Goal: Find specific page/section: Find specific page/section

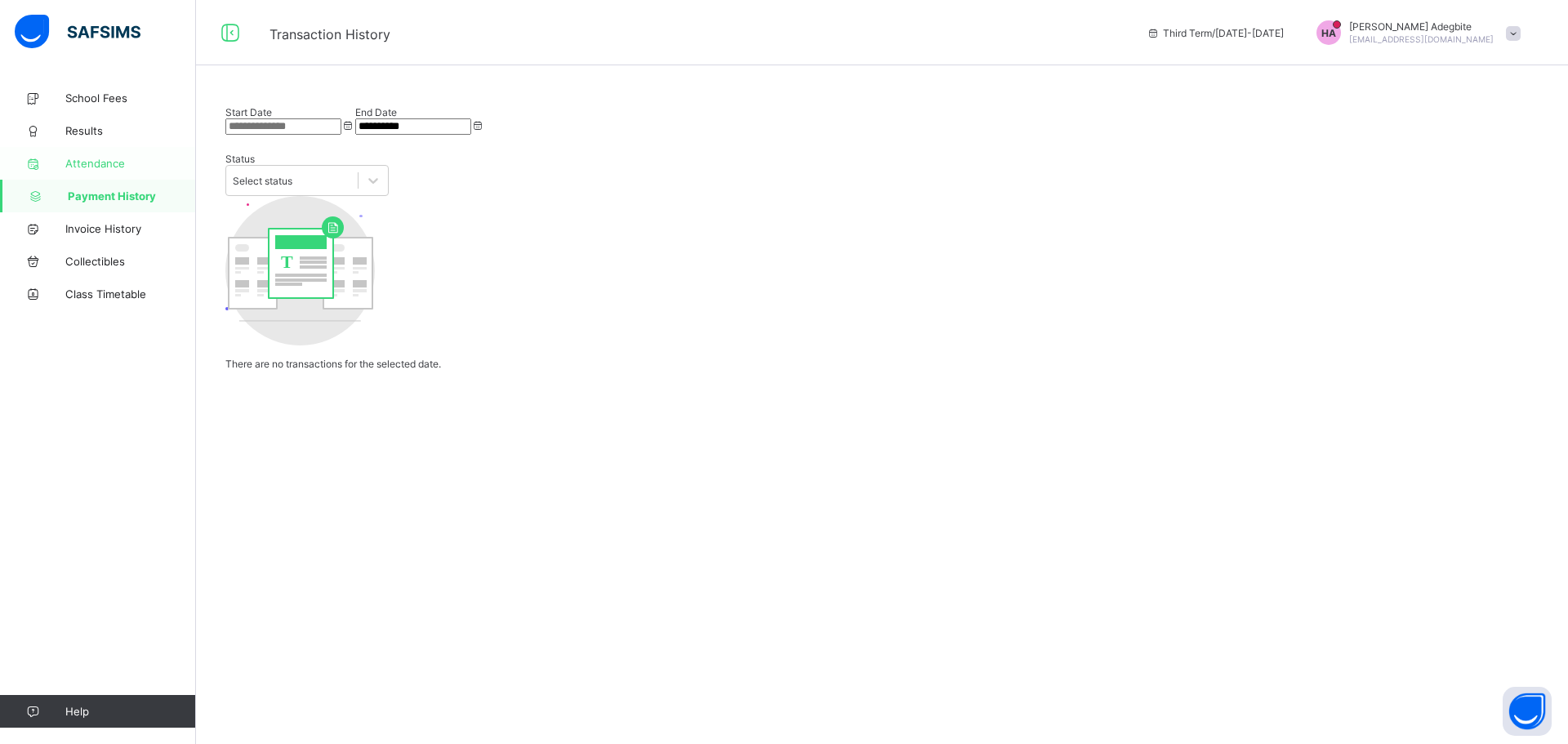
click at [100, 168] on span "Attendance" at bounding box center [131, 163] width 131 height 13
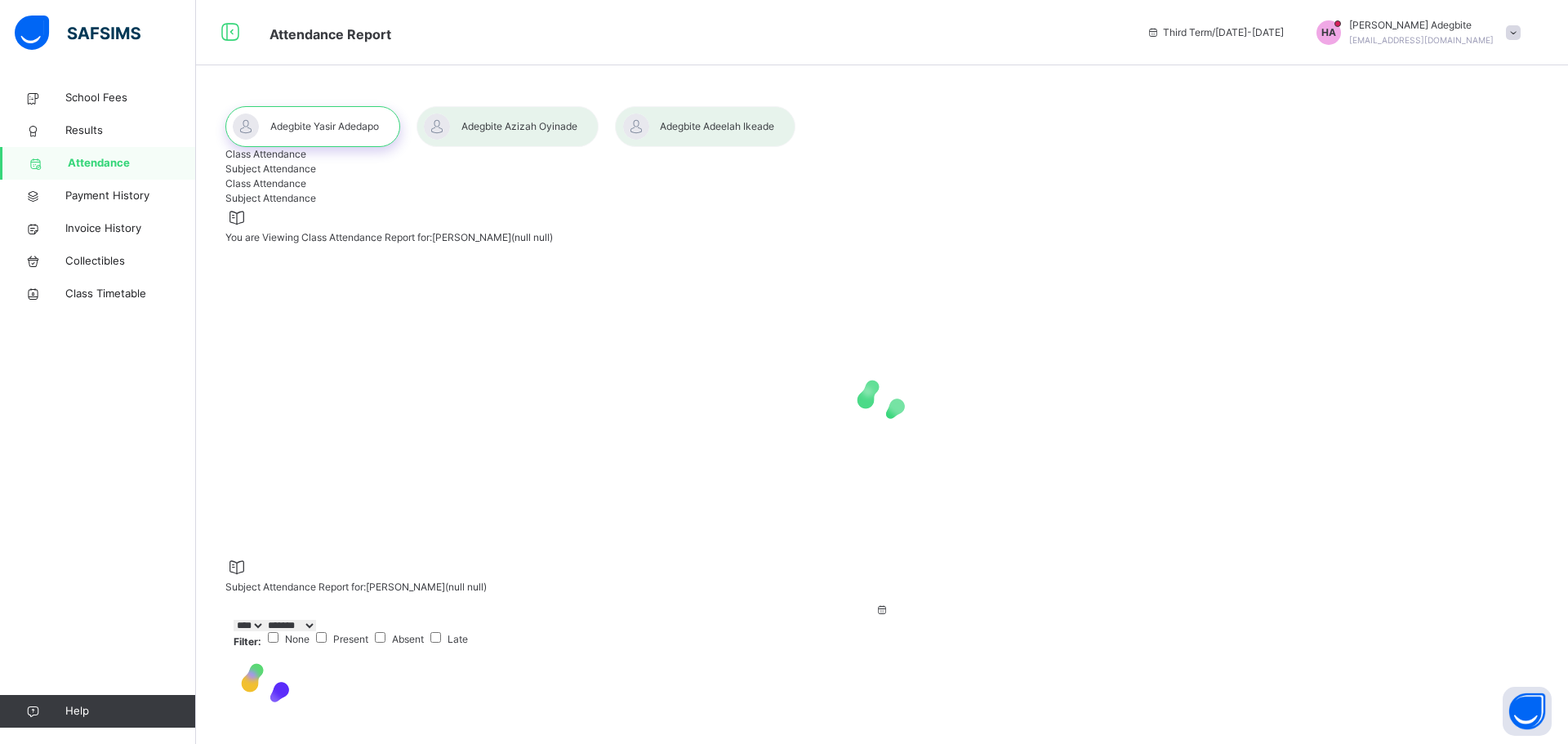
select select "****"
select select "*"
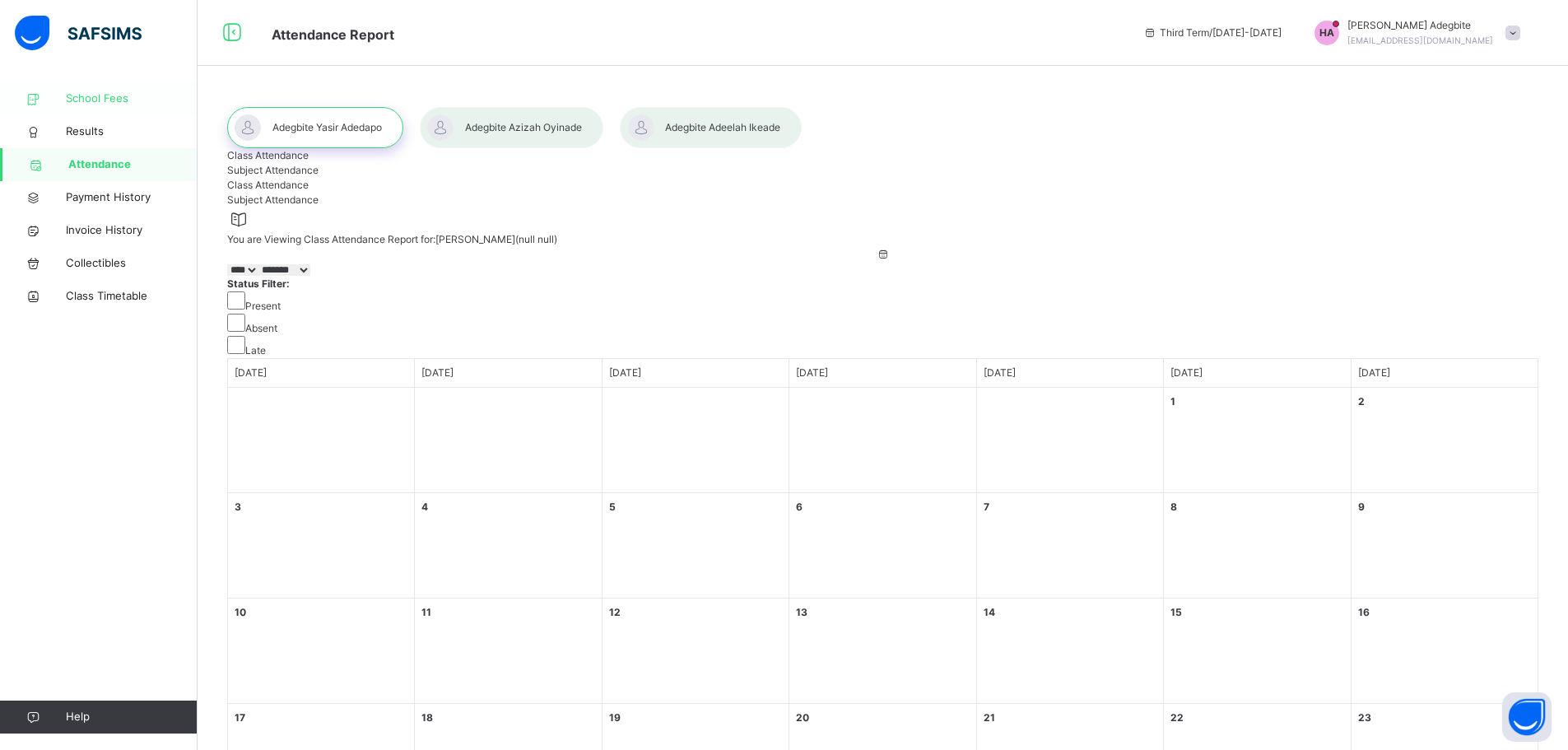
click at [101, 104] on span "School Fees" at bounding box center [132, 99] width 132 height 17
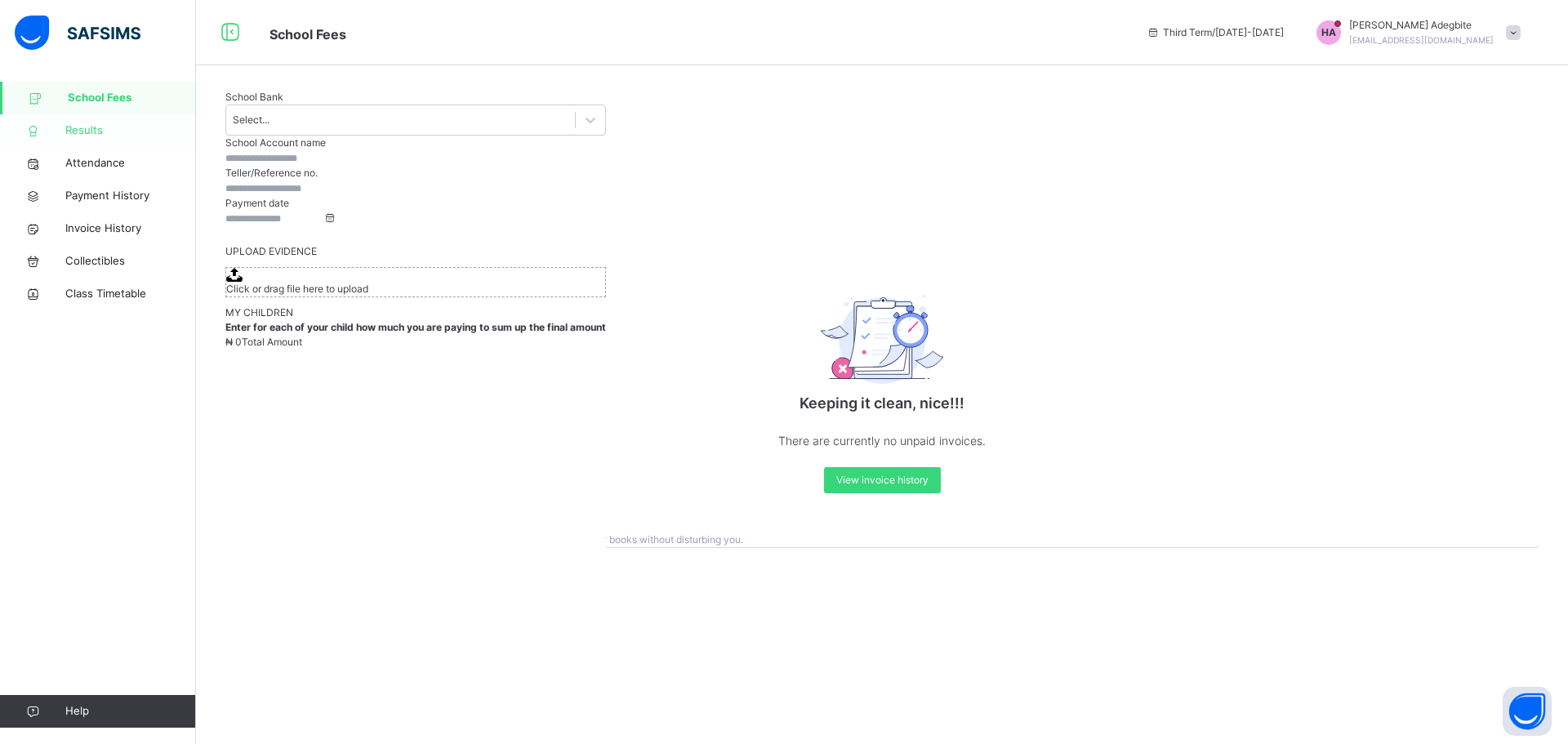
click at [91, 133] on span "Results" at bounding box center [131, 130] width 131 height 17
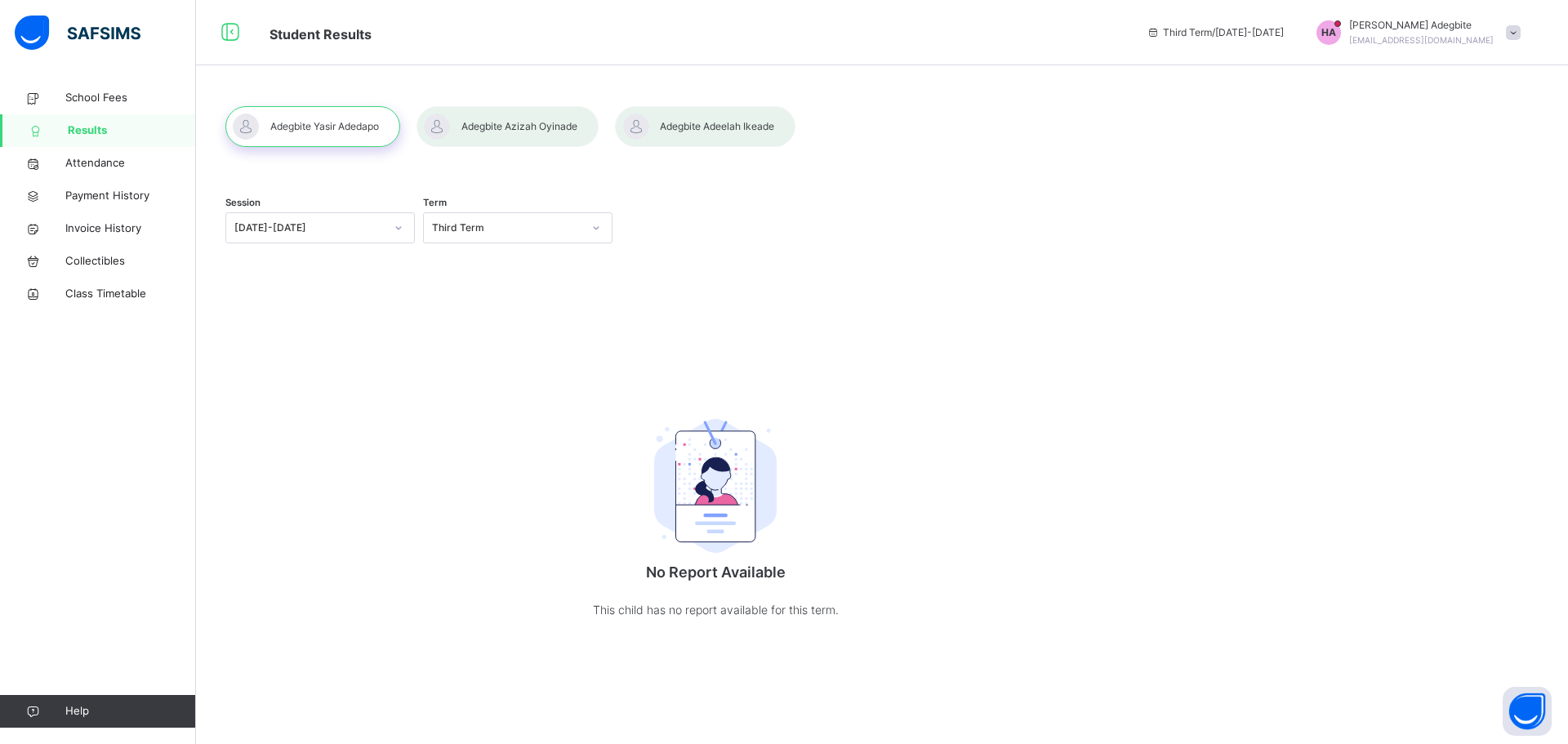
click at [486, 136] on div at bounding box center [507, 127] width 182 height 41
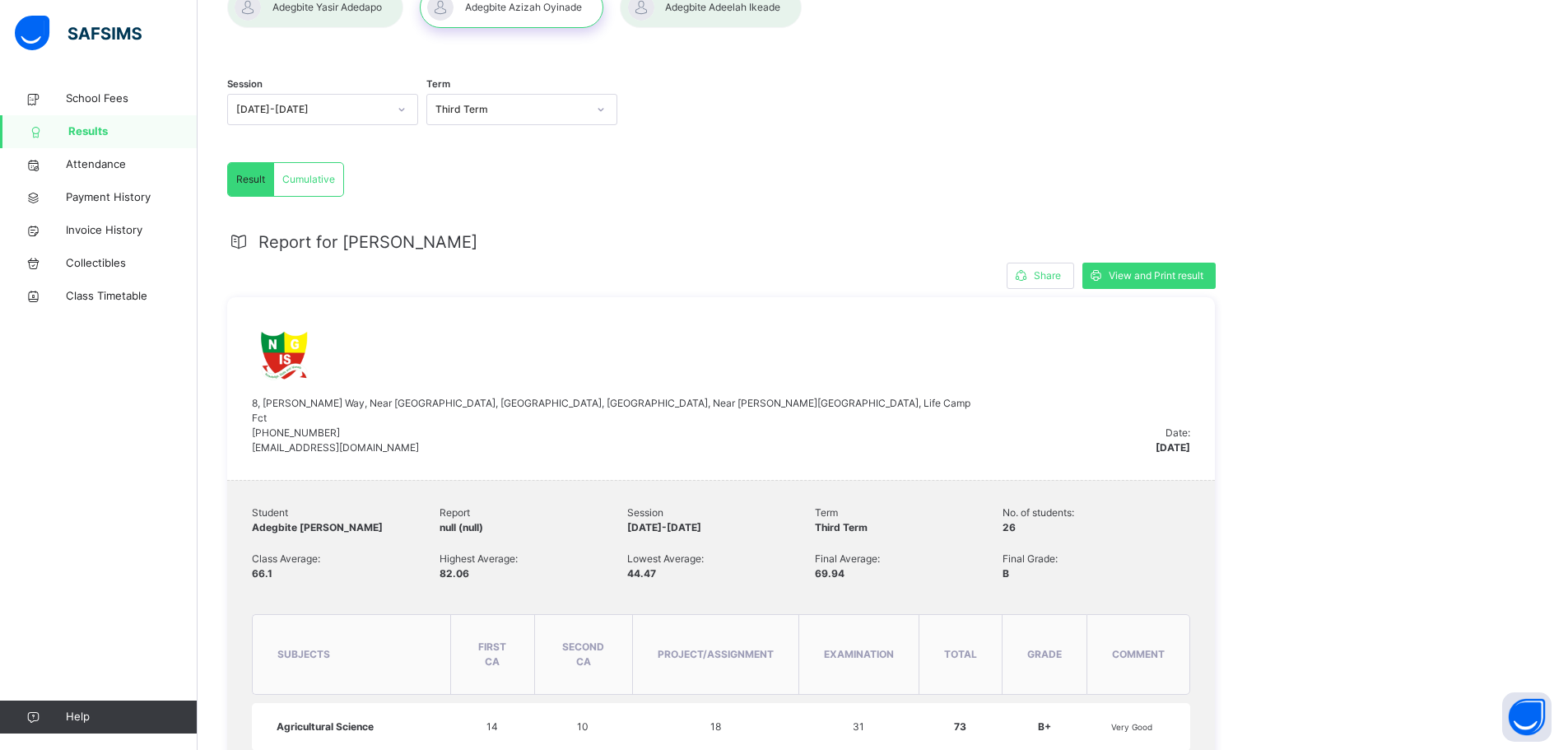
scroll to position [121, 0]
click at [285, 189] on div "Cumulative" at bounding box center [308, 178] width 70 height 33
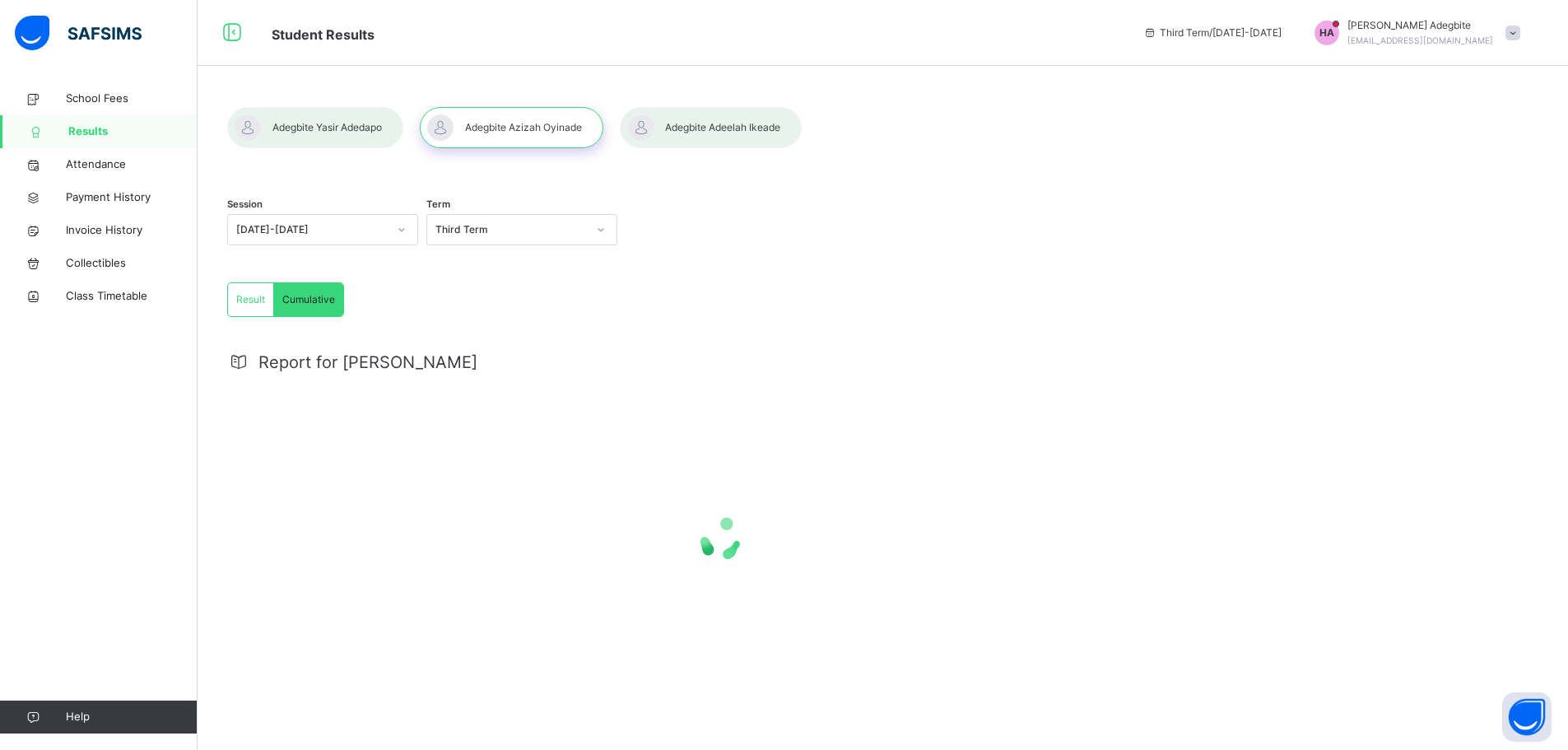
scroll to position [0, 0]
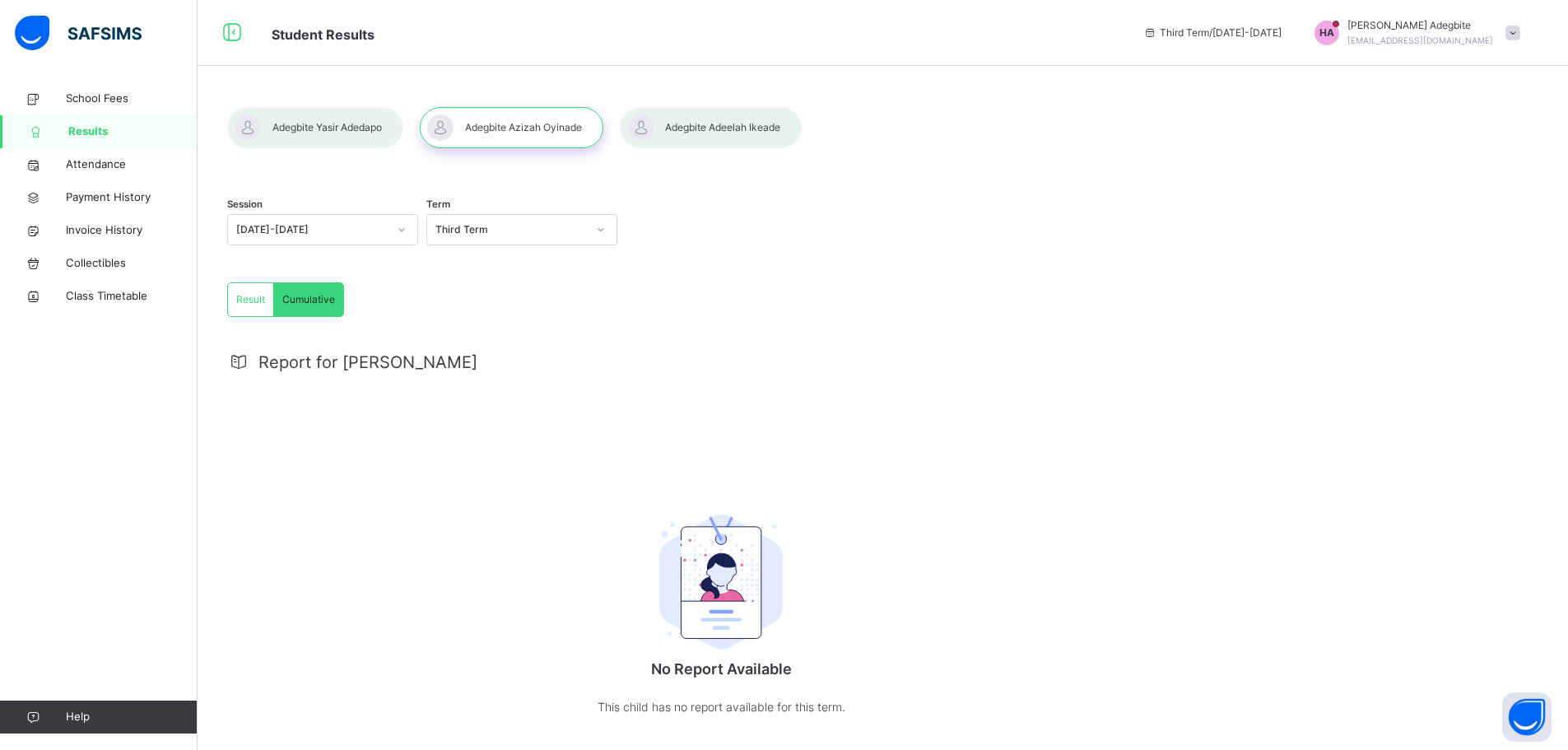
click at [259, 302] on span "Result" at bounding box center [250, 299] width 29 height 15
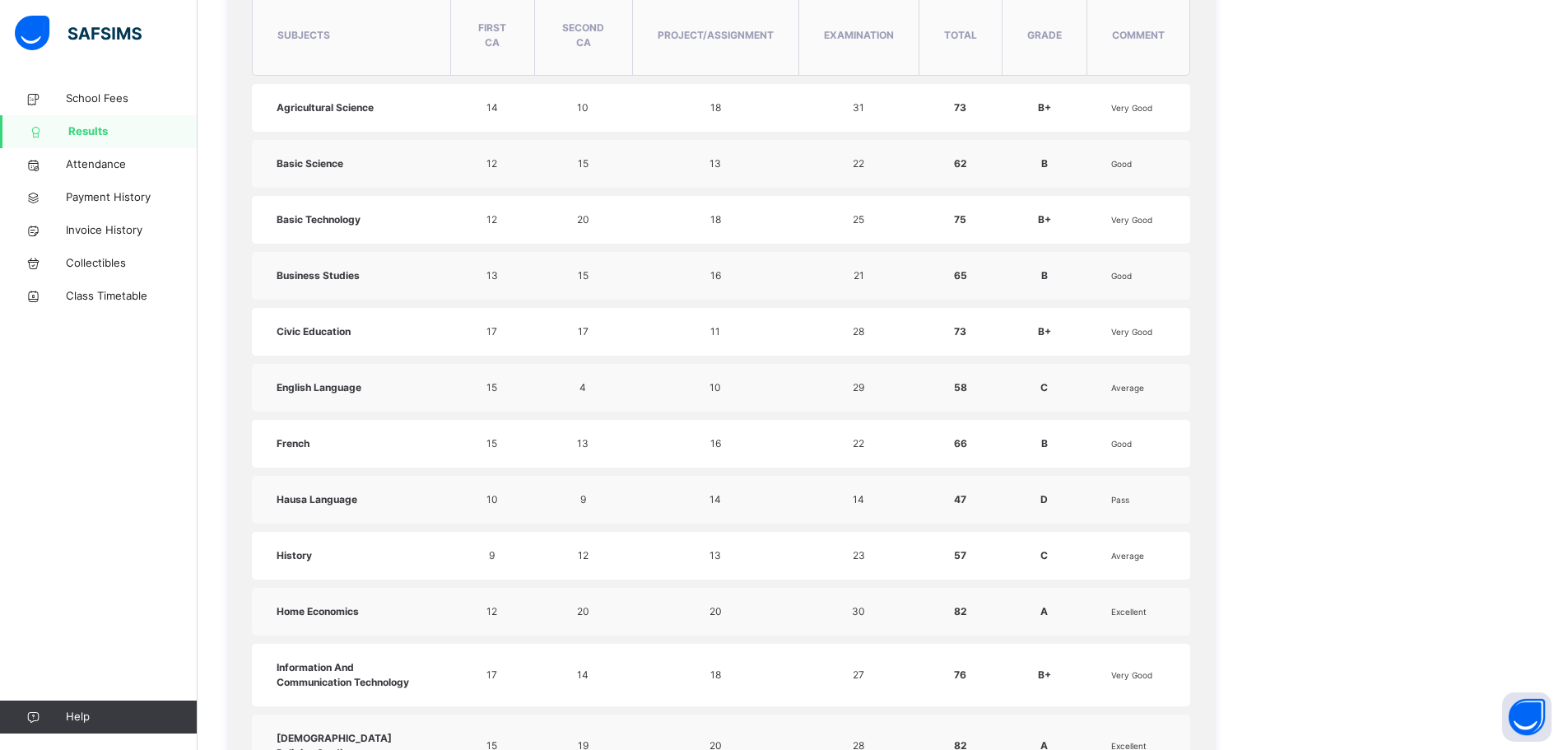
scroll to position [747, 0]
